Goal: Check status: Check status

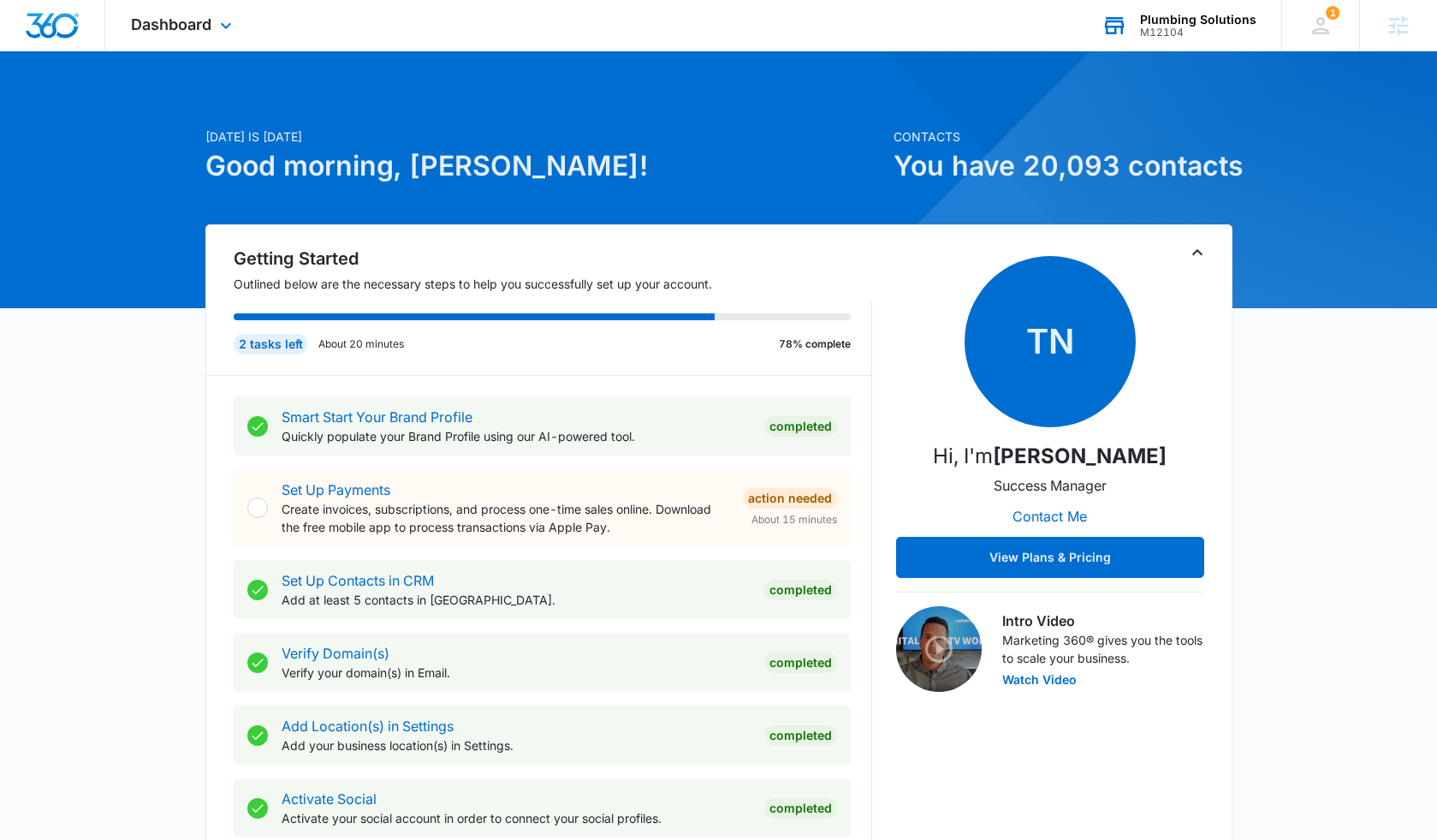
click at [1195, 24] on div "Plumbing Solutions" at bounding box center [1199, 19] width 116 height 14
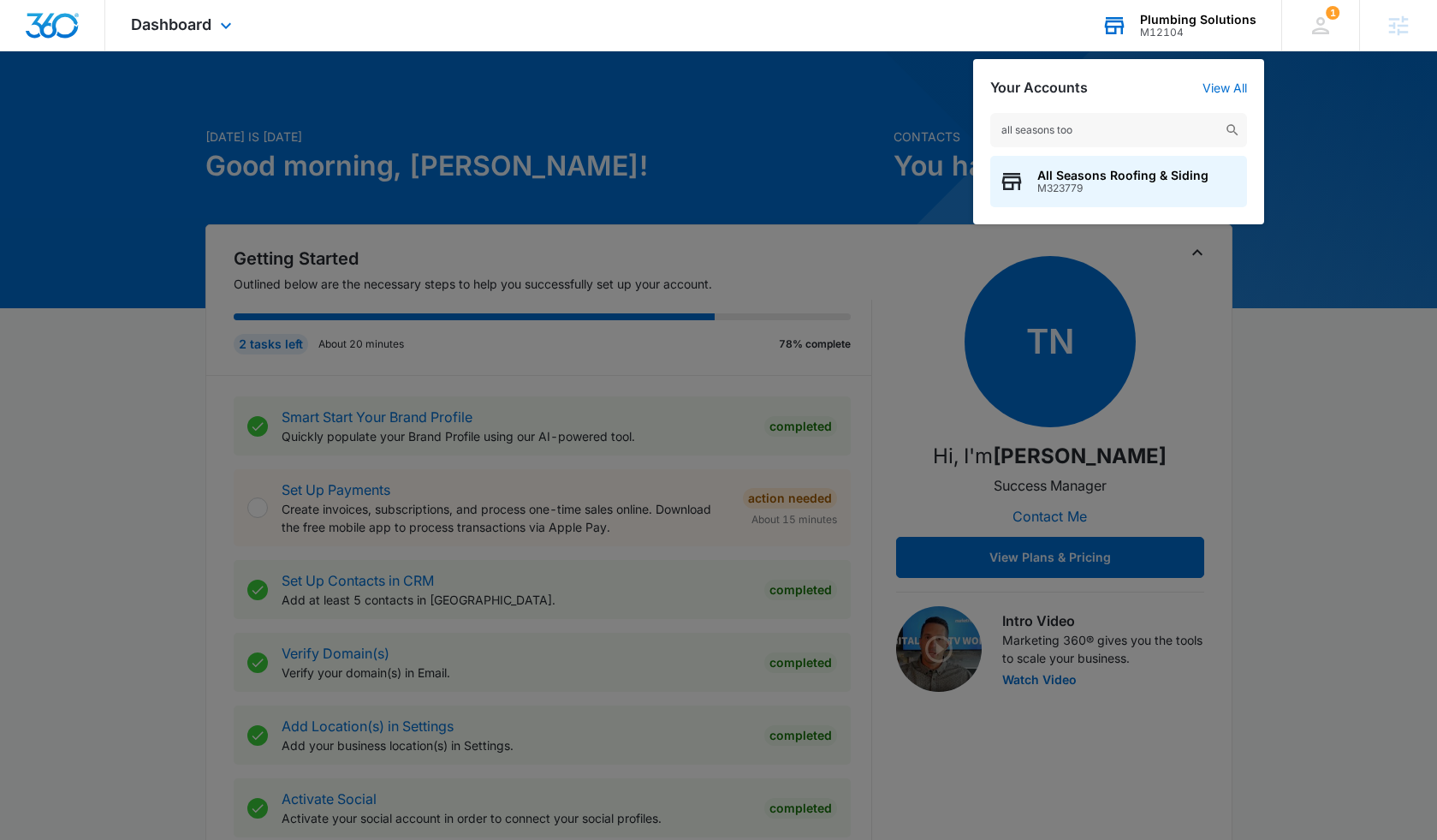
type input "all seasons too"
drag, startPoint x: 1195, startPoint y: 24, endPoint x: 1070, endPoint y: 178, distance: 198.3
click at [1070, 178] on span "All Seasons Roofing & Siding" at bounding box center [1123, 175] width 171 height 14
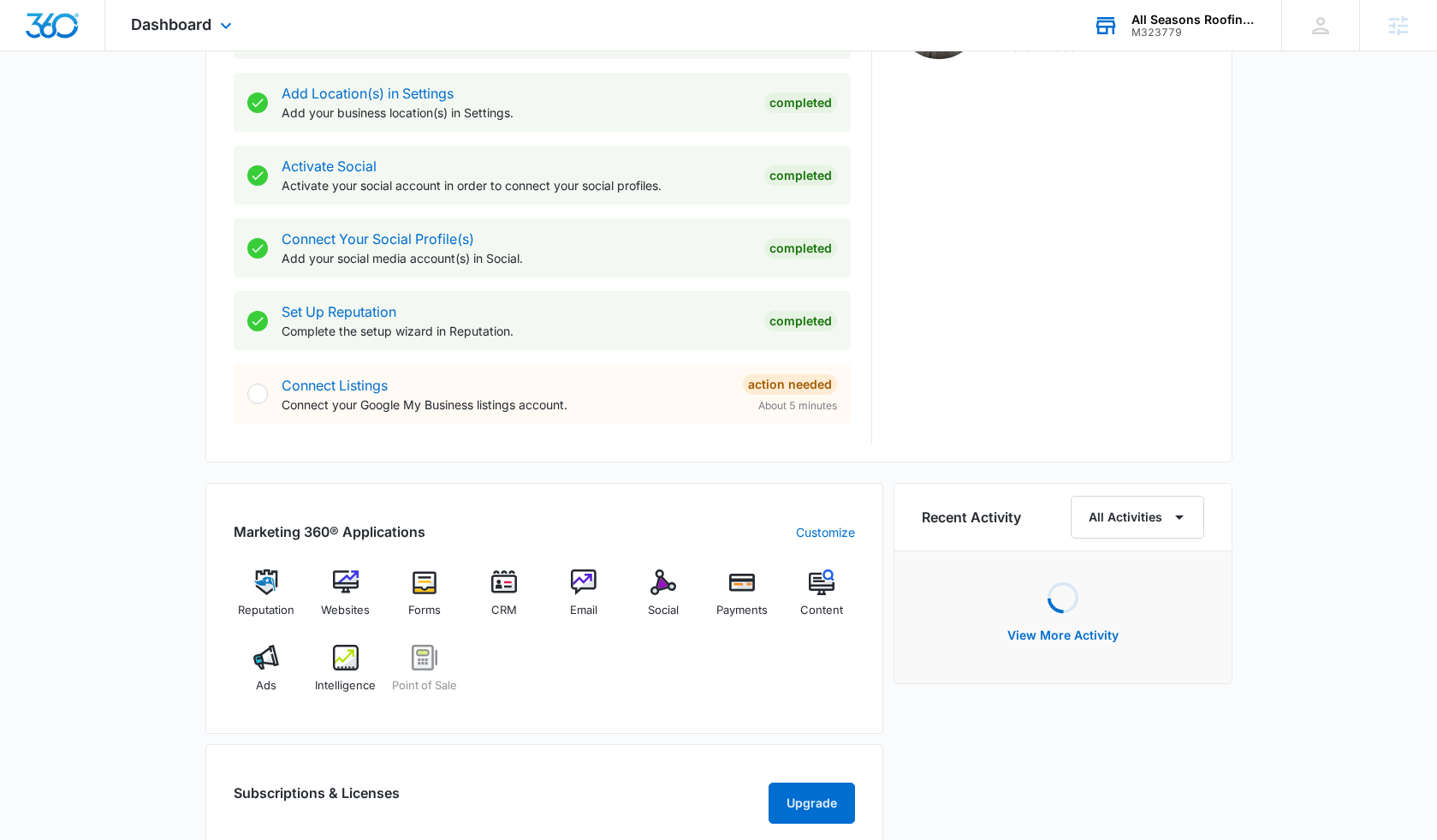
scroll to position [657, 0]
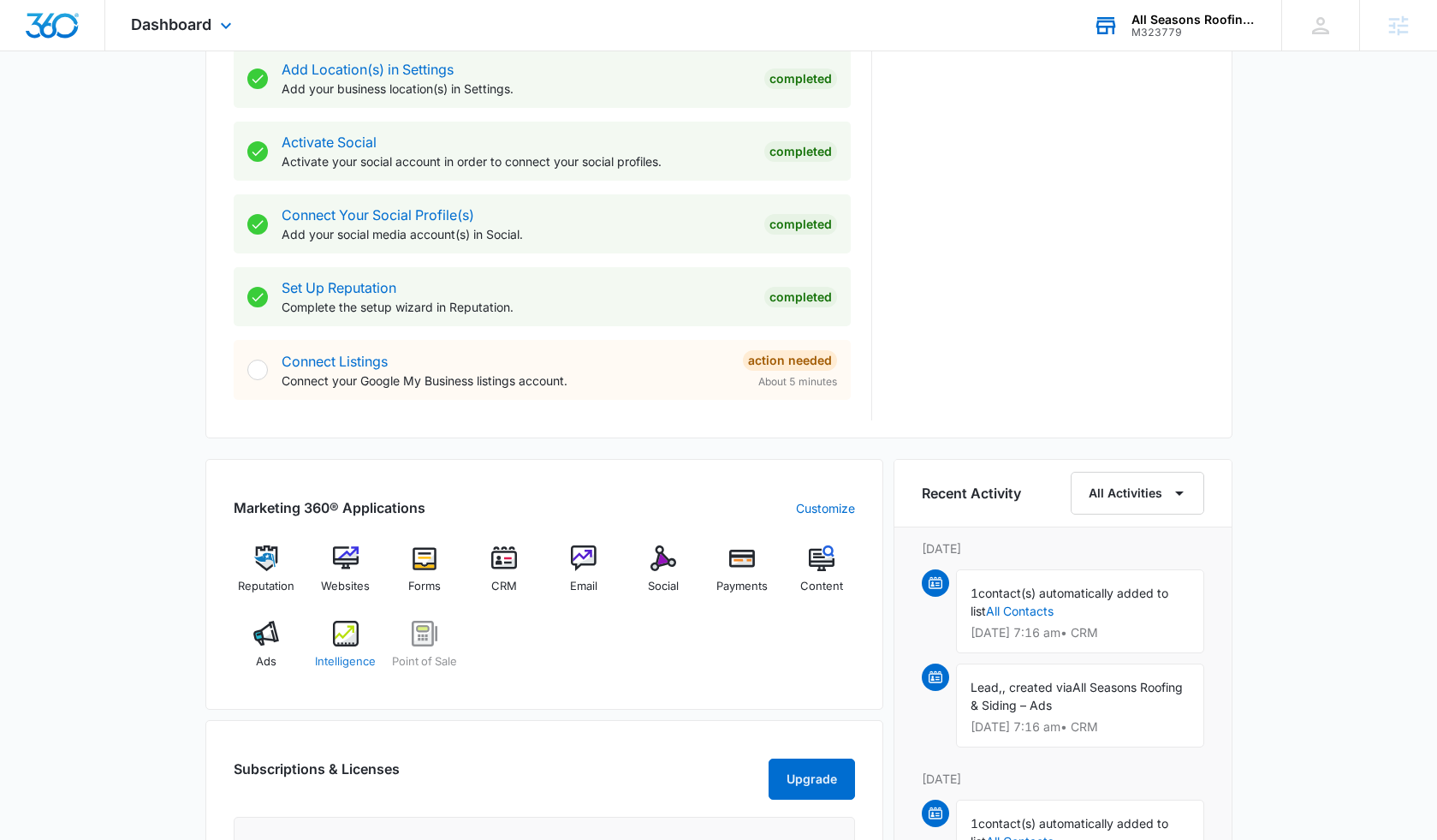
click at [339, 642] on img at bounding box center [346, 634] width 26 height 26
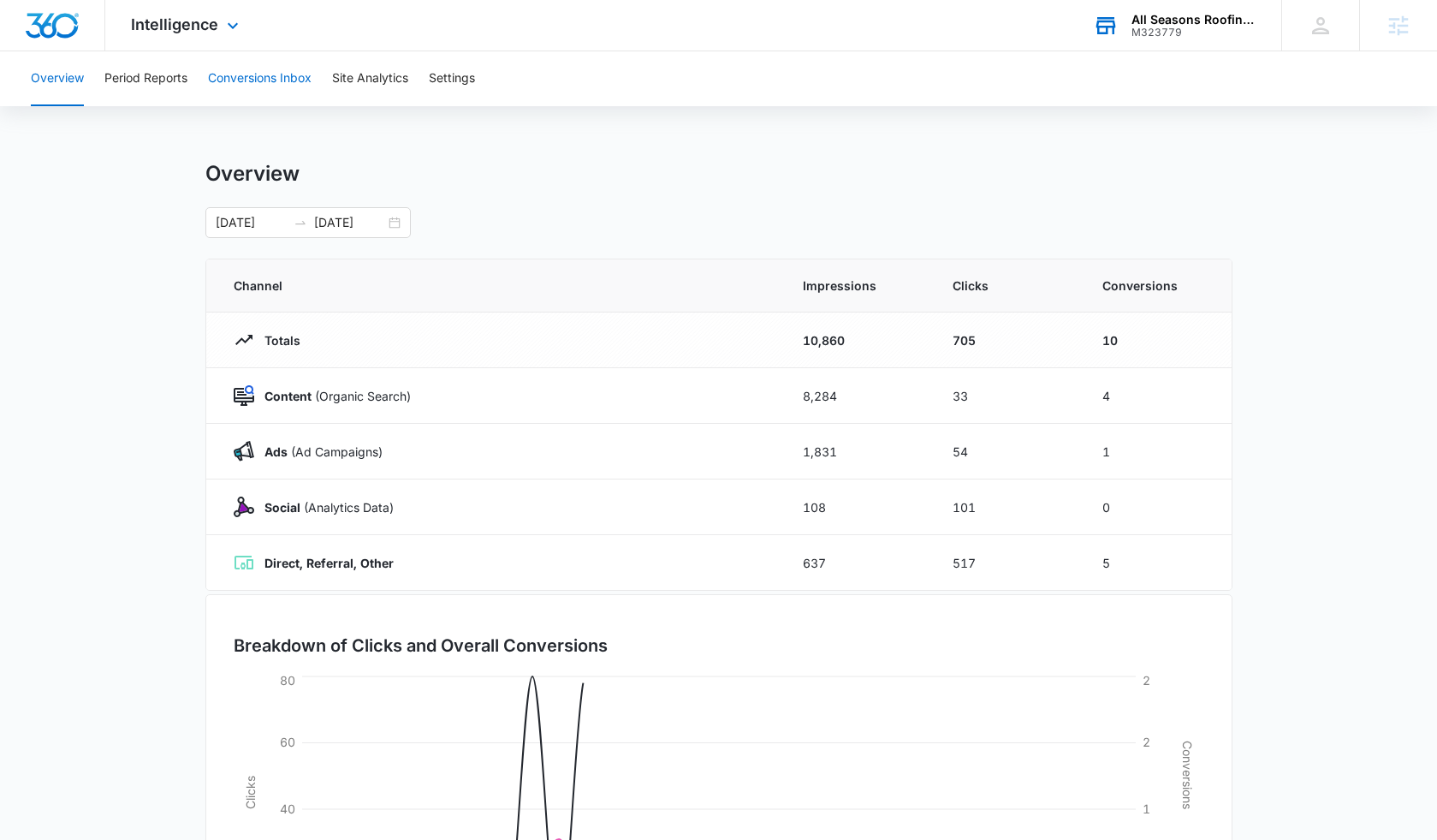
click at [241, 67] on button "Conversions Inbox" at bounding box center [260, 79] width 104 height 55
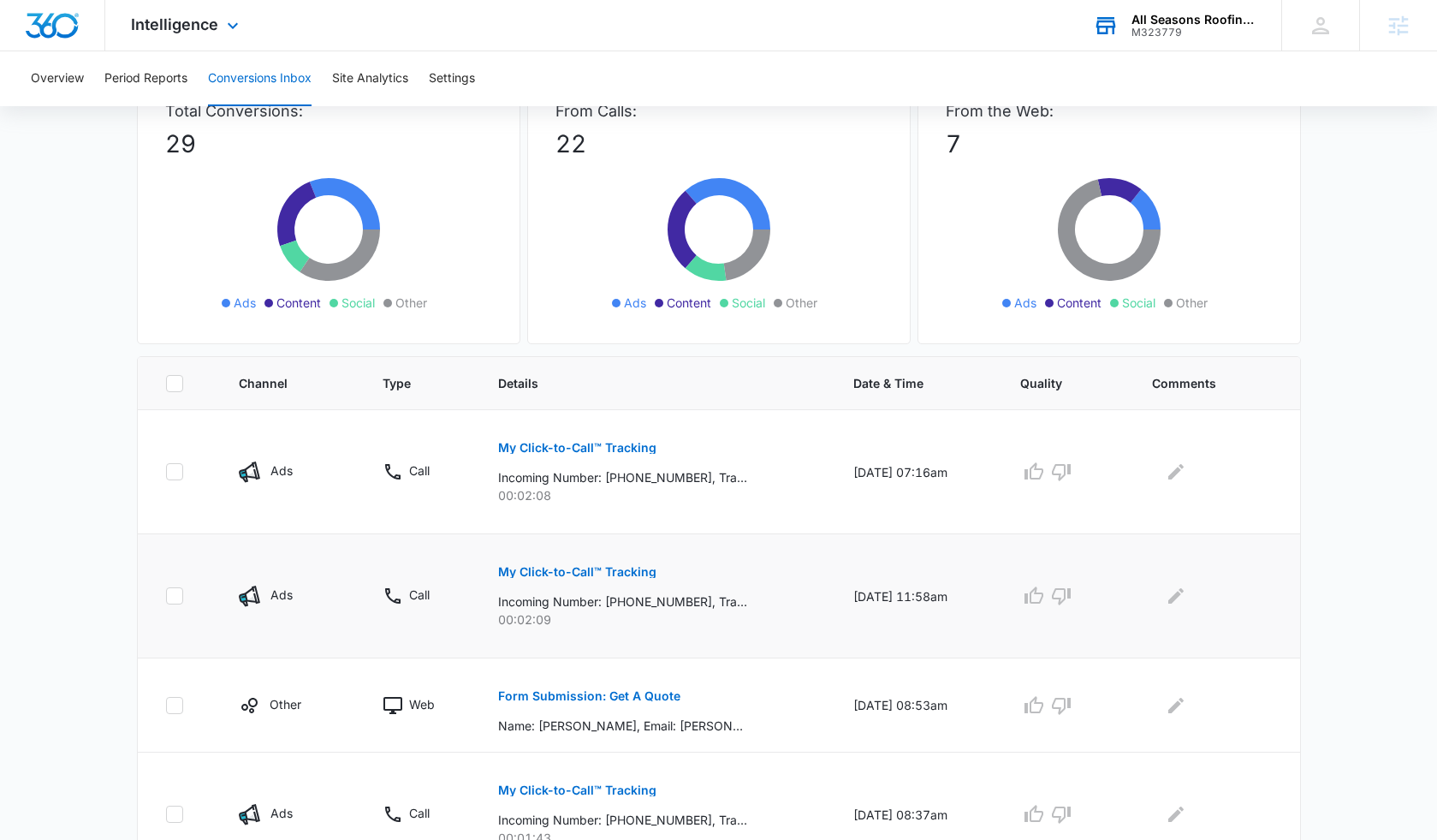
scroll to position [142, 0]
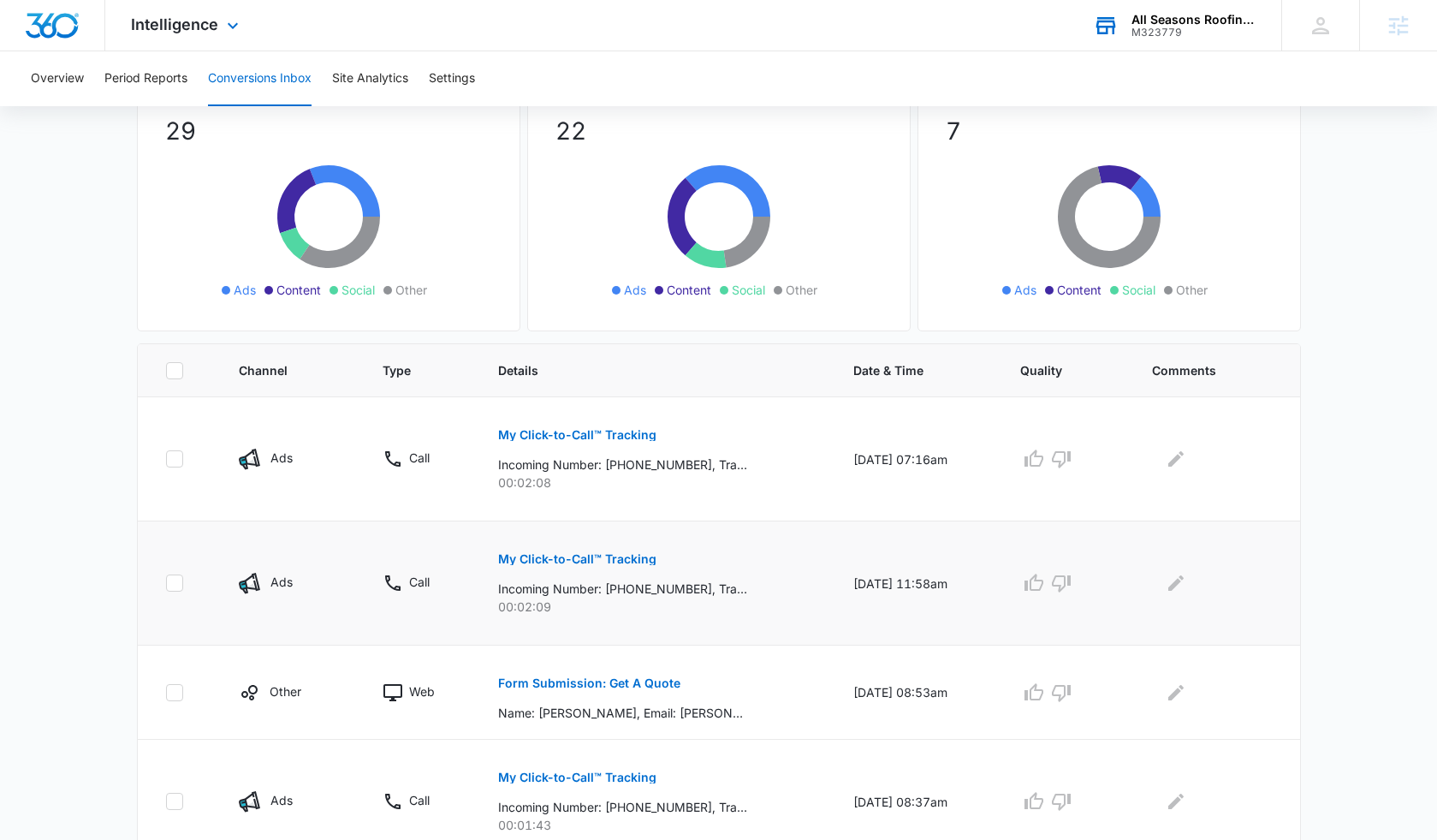
click at [627, 558] on p "My Click-to-Call™ Tracking" at bounding box center [577, 558] width 158 height 12
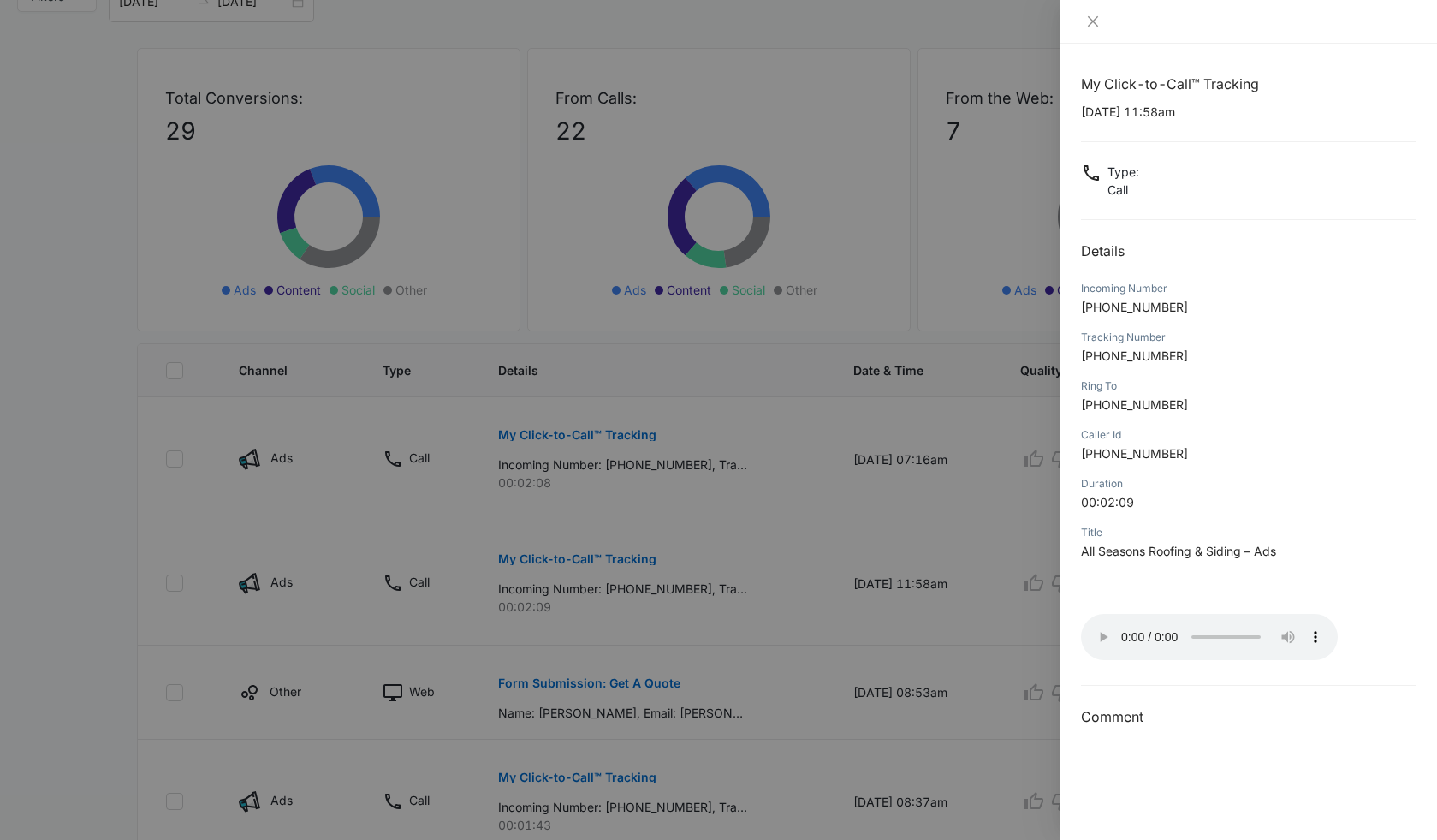
click at [1095, 629] on audio "Your browser does not support the audio tag." at bounding box center [1210, 637] width 257 height 46
click at [1090, 22] on icon "close" at bounding box center [1093, 21] width 14 height 14
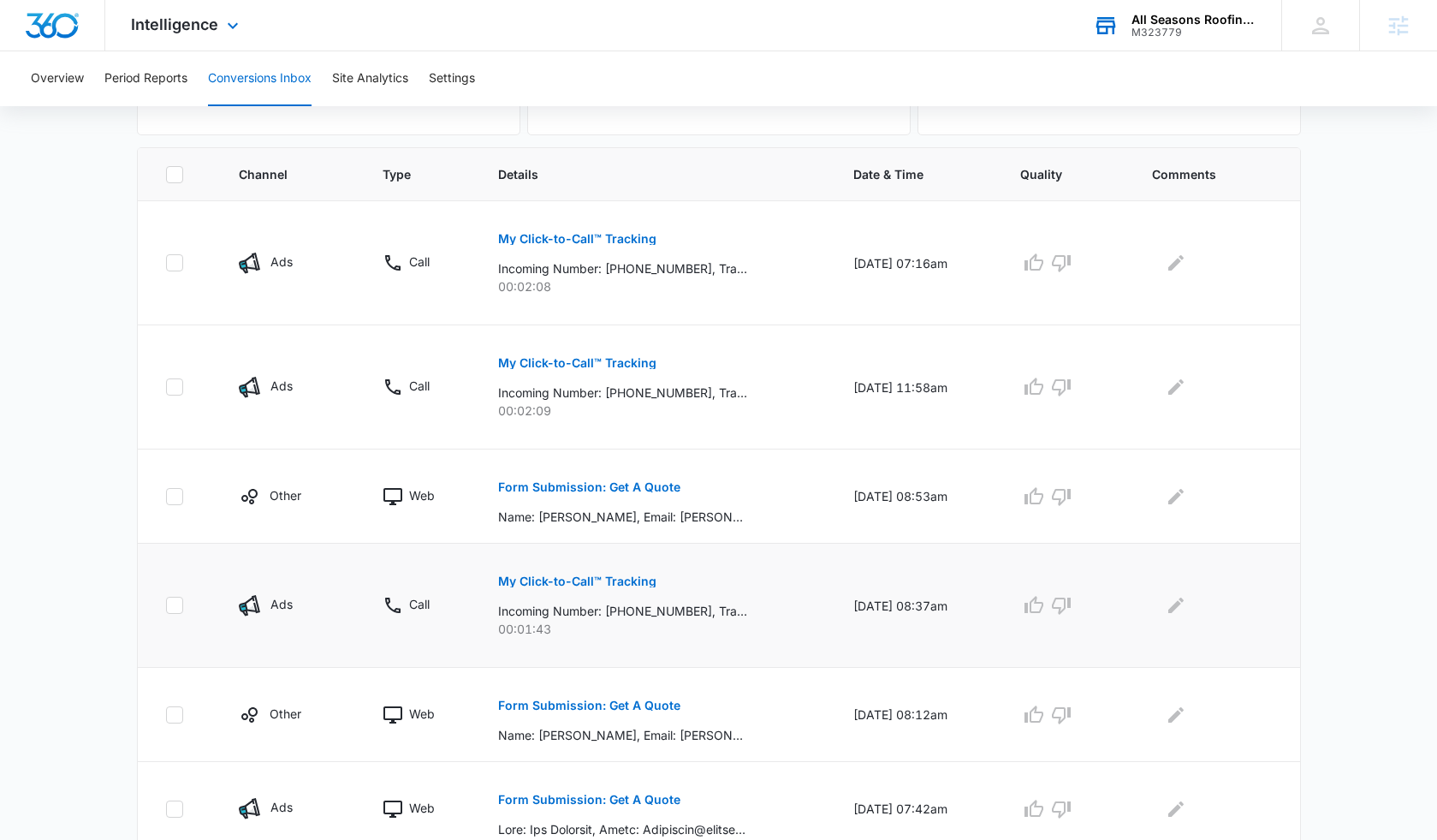
scroll to position [340, 0]
click at [617, 583] on p "My Click-to-Call™ Tracking" at bounding box center [577, 579] width 158 height 12
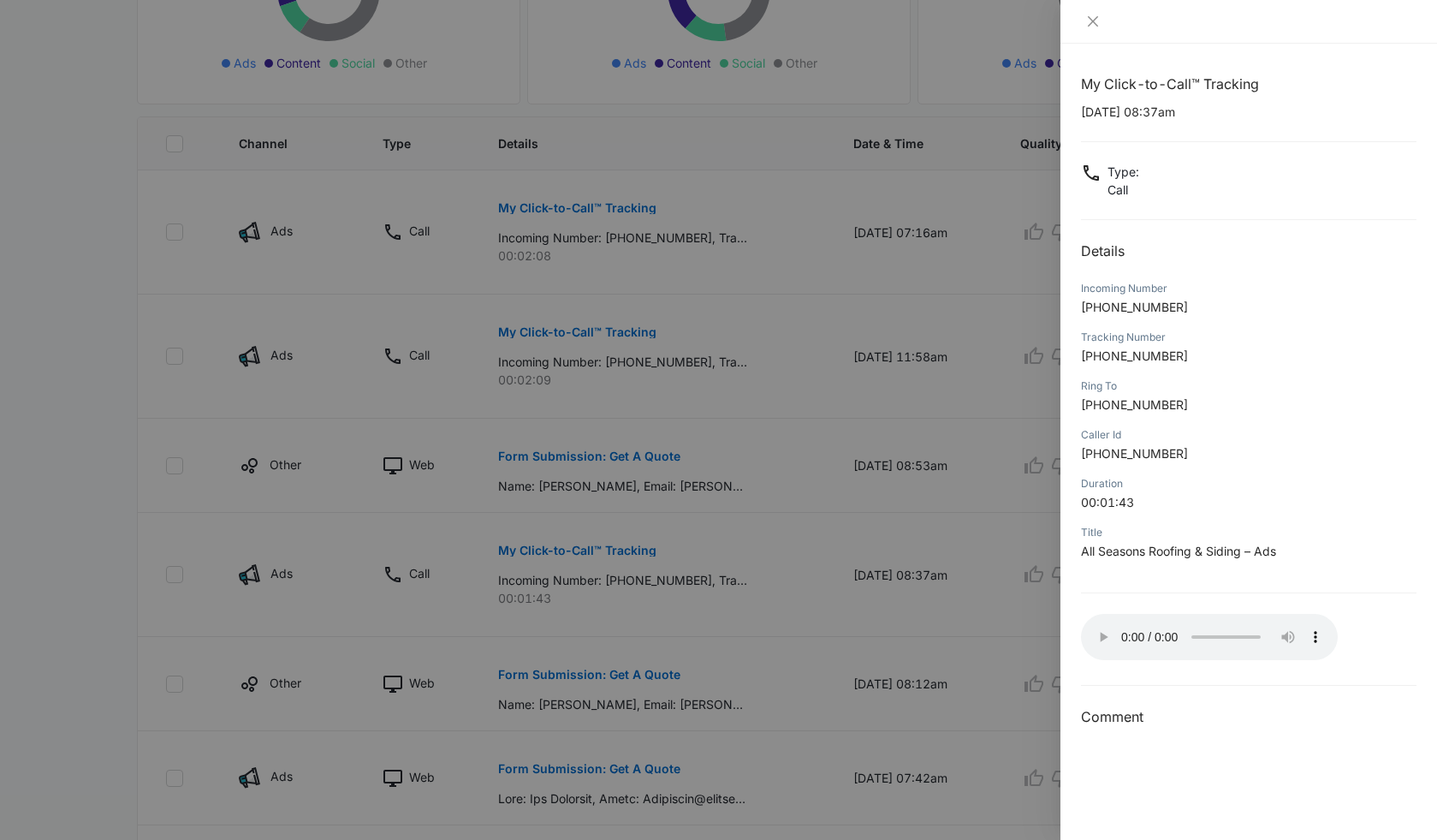
scroll to position [370, 0]
click at [1100, 627] on audio "Your browser does not support the audio tag." at bounding box center [1210, 637] width 257 height 46
click at [1100, 630] on audio "Your browser does not support the audio tag." at bounding box center [1210, 637] width 257 height 46
click at [521, 617] on div at bounding box center [718, 420] width 1437 height 840
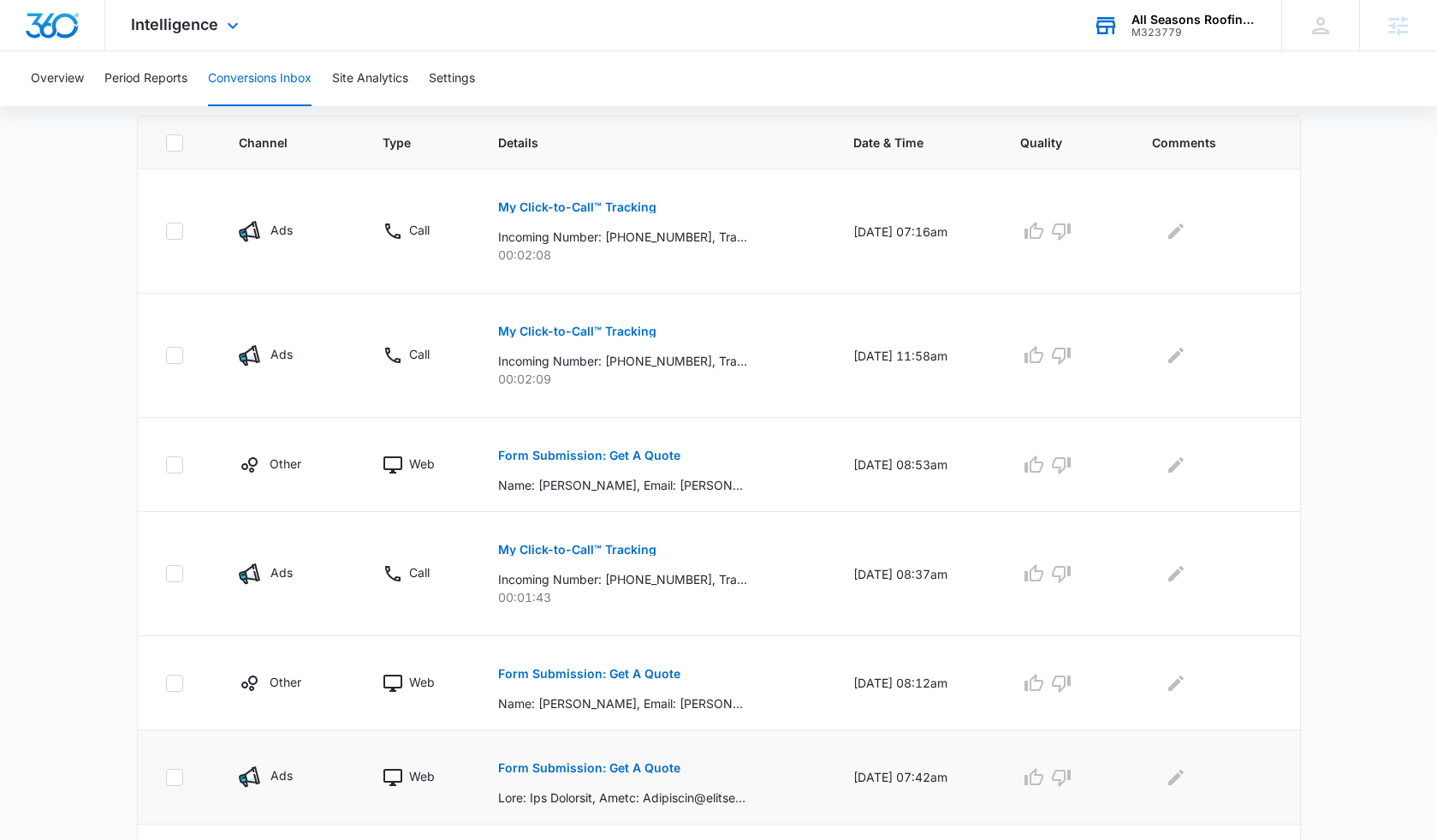
click at [591, 765] on p "Form Submission: Get A Quote" at bounding box center [589, 767] width 182 height 12
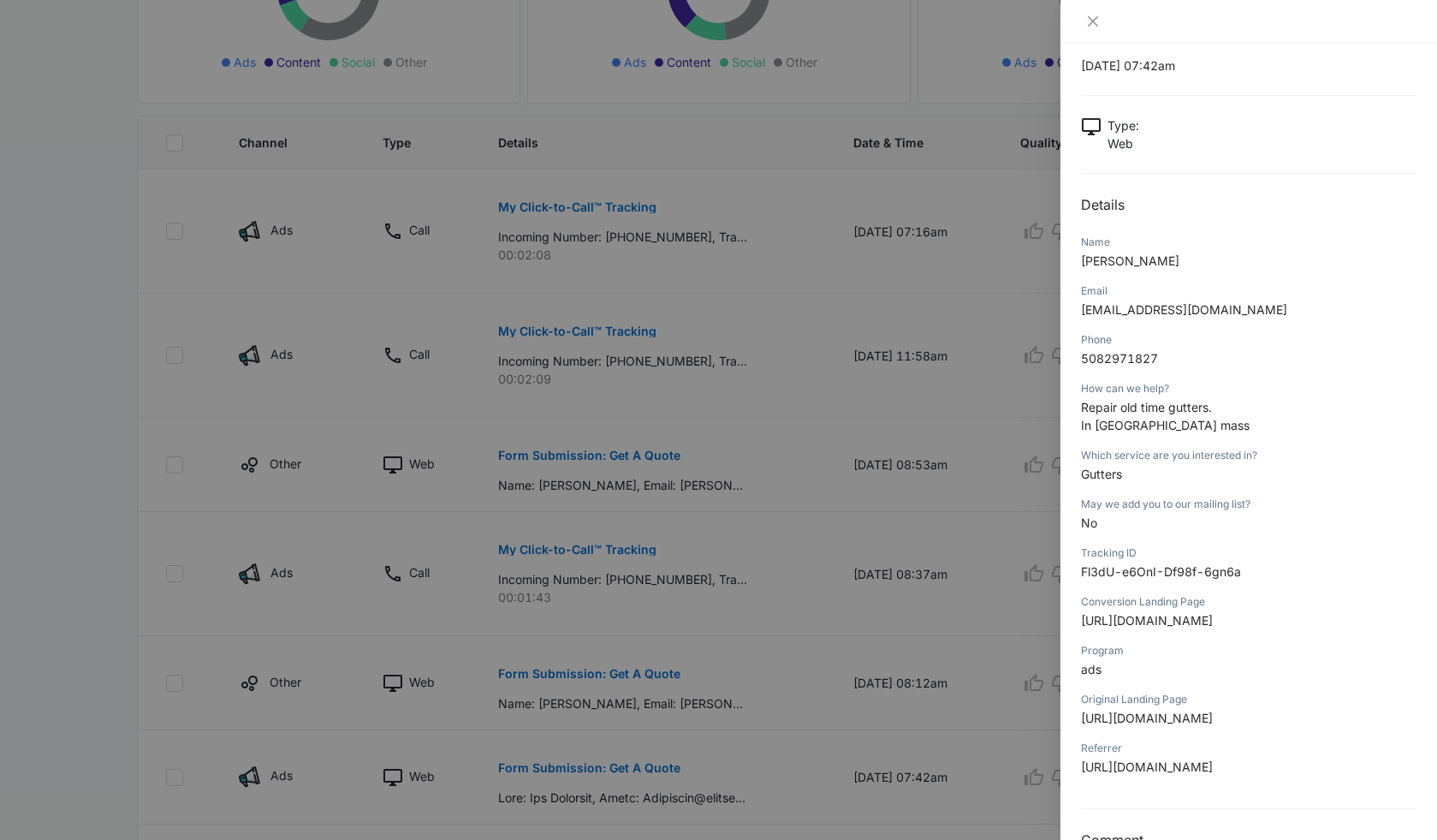
scroll to position [47, 0]
click at [907, 514] on div at bounding box center [718, 420] width 1437 height 840
